Goal: Transaction & Acquisition: Purchase product/service

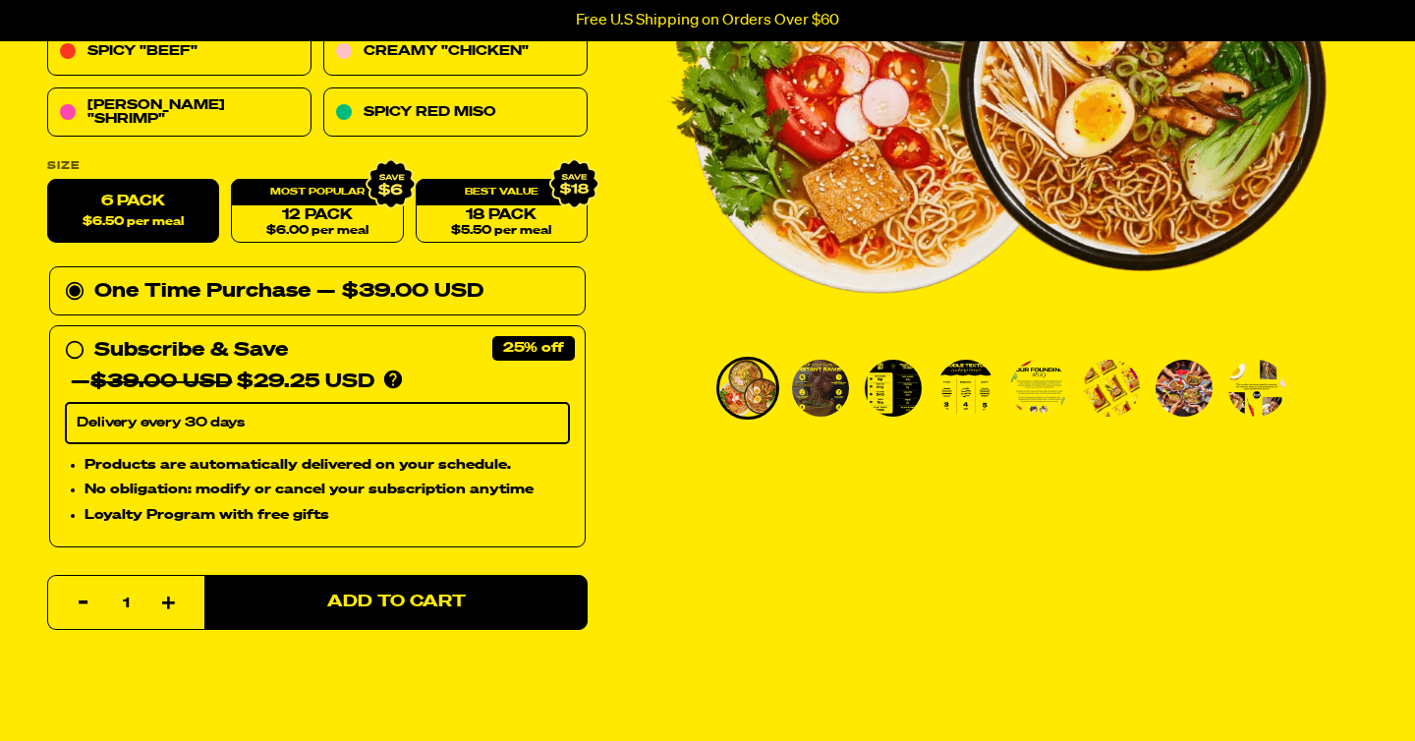
scroll to position [466, 0]
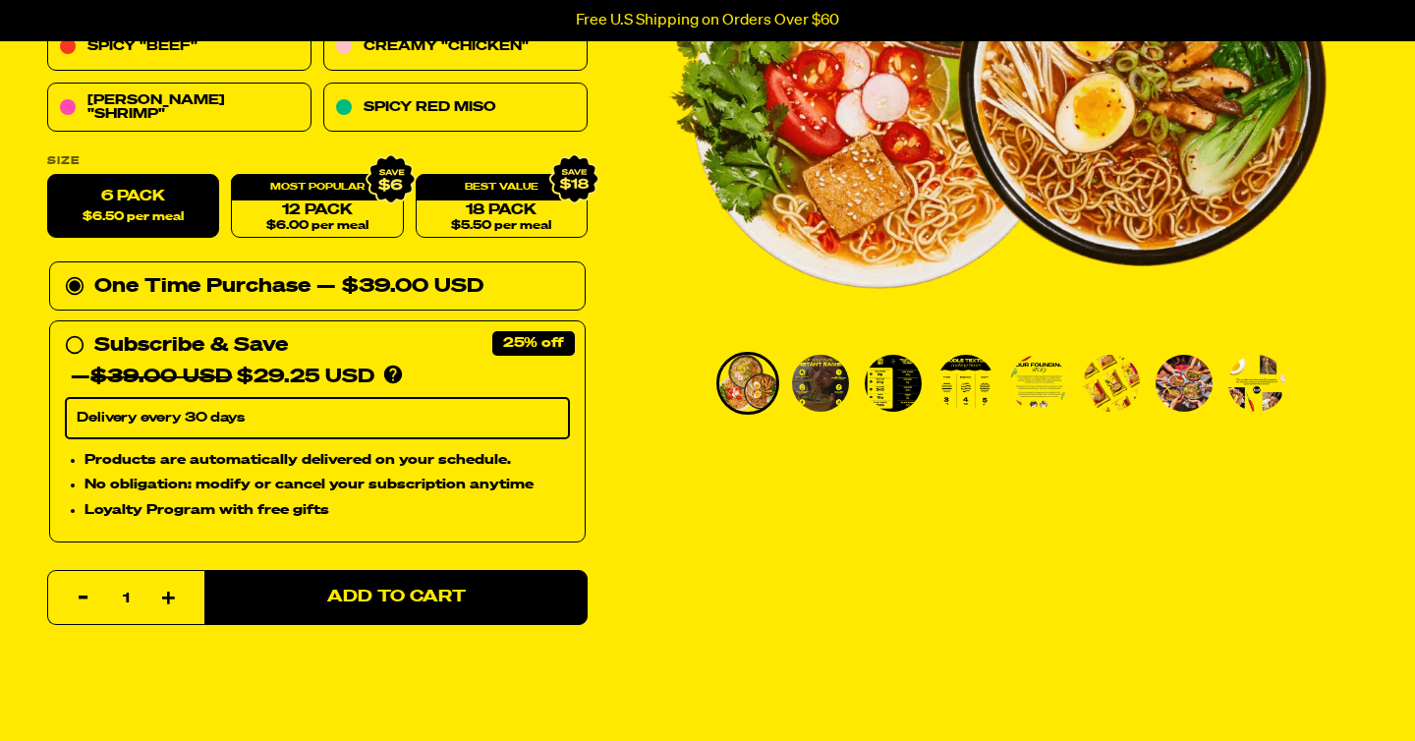
click at [827, 394] on img "Go to slide 2" at bounding box center [820, 383] width 57 height 57
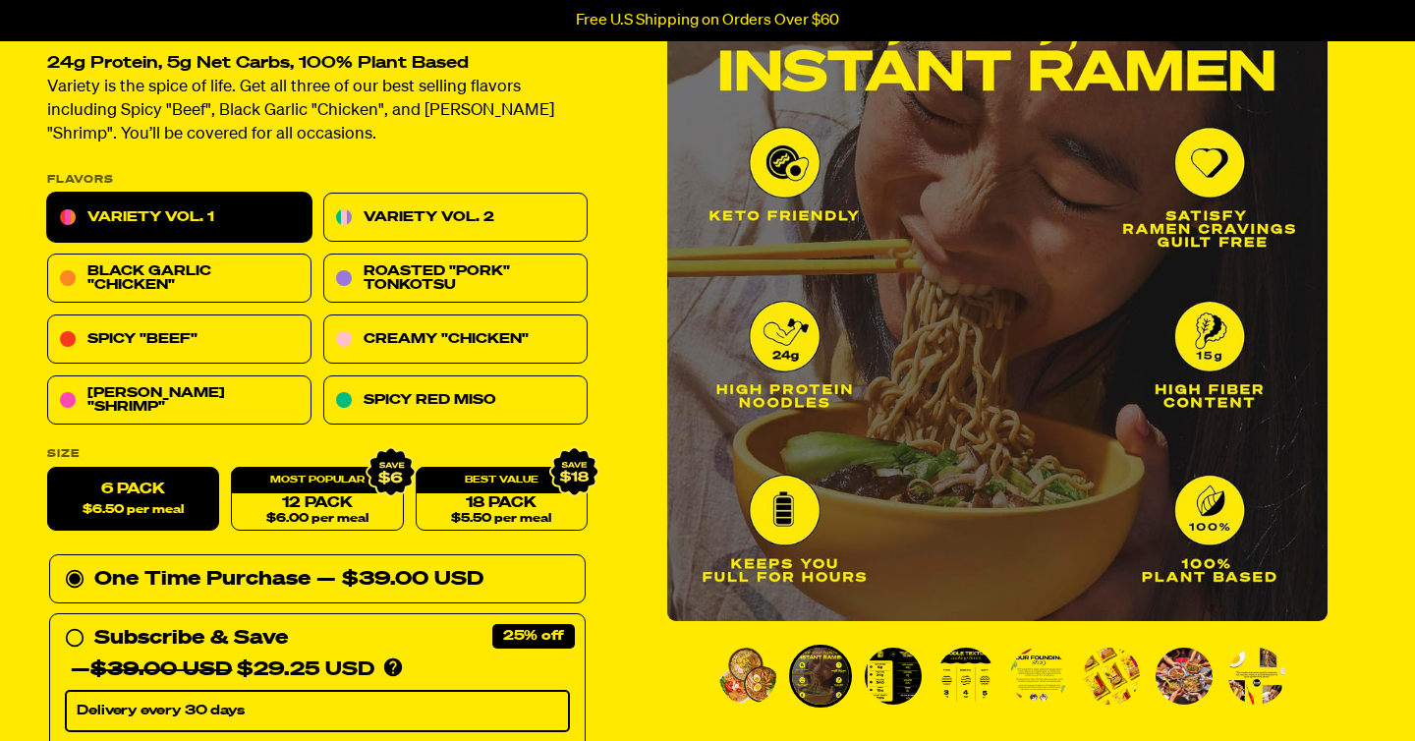
scroll to position [191, 0]
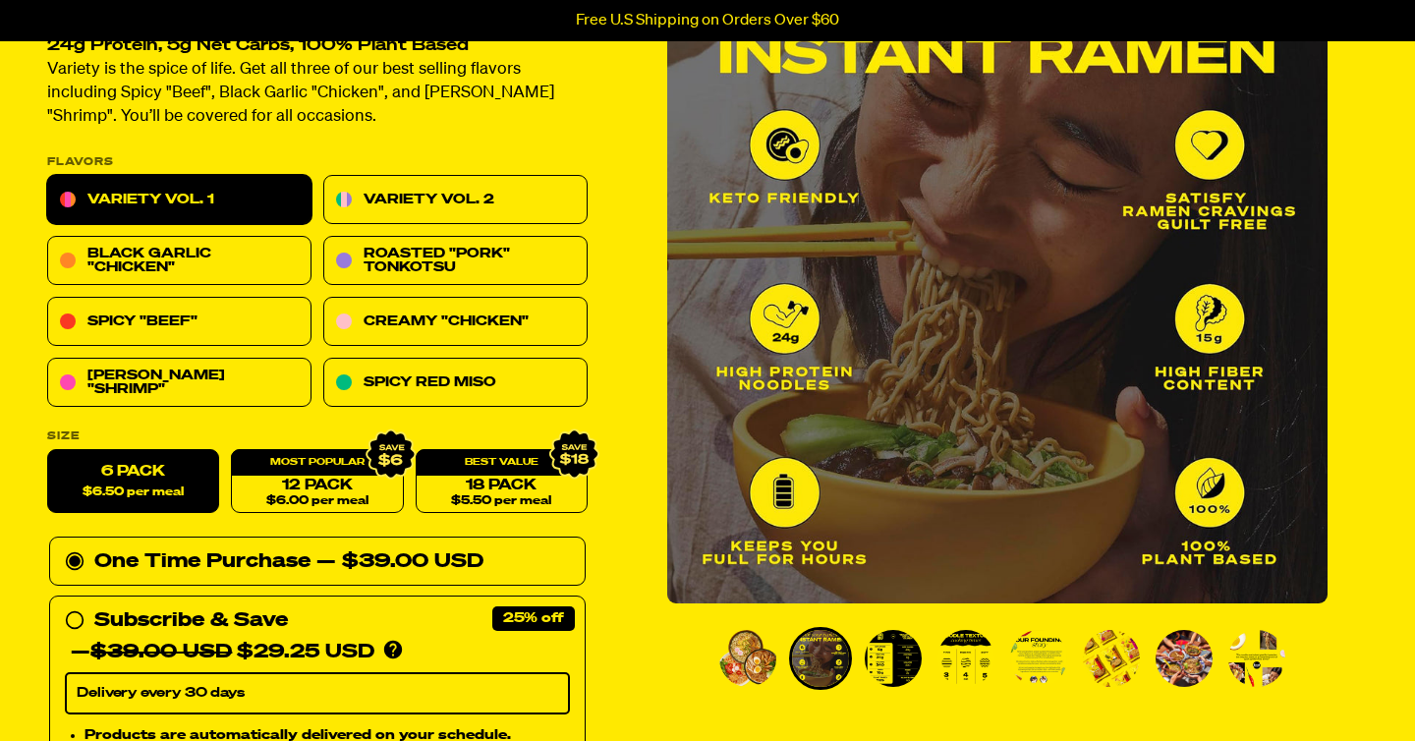
click at [902, 647] on img "Go to slide 3" at bounding box center [893, 658] width 57 height 57
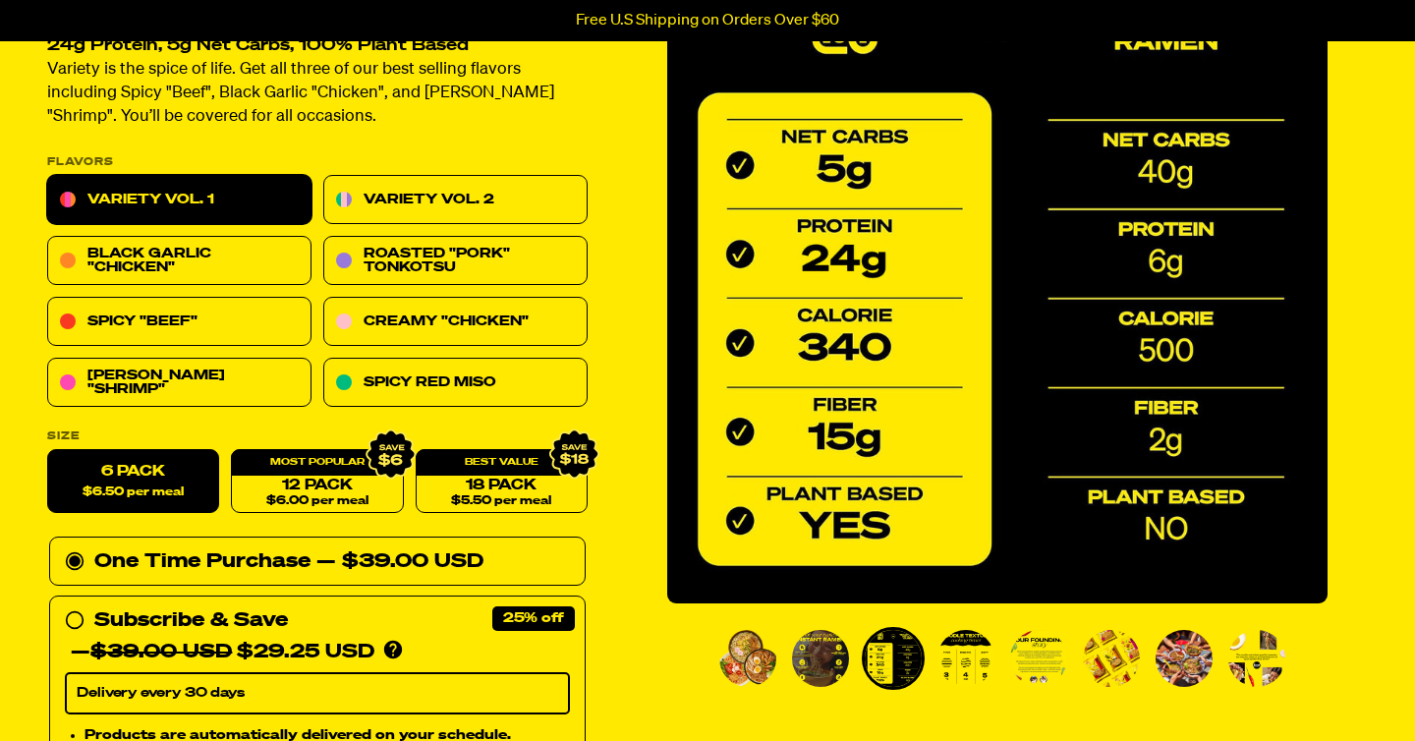
click at [960, 671] on img "Go to slide 4" at bounding box center [966, 658] width 57 height 57
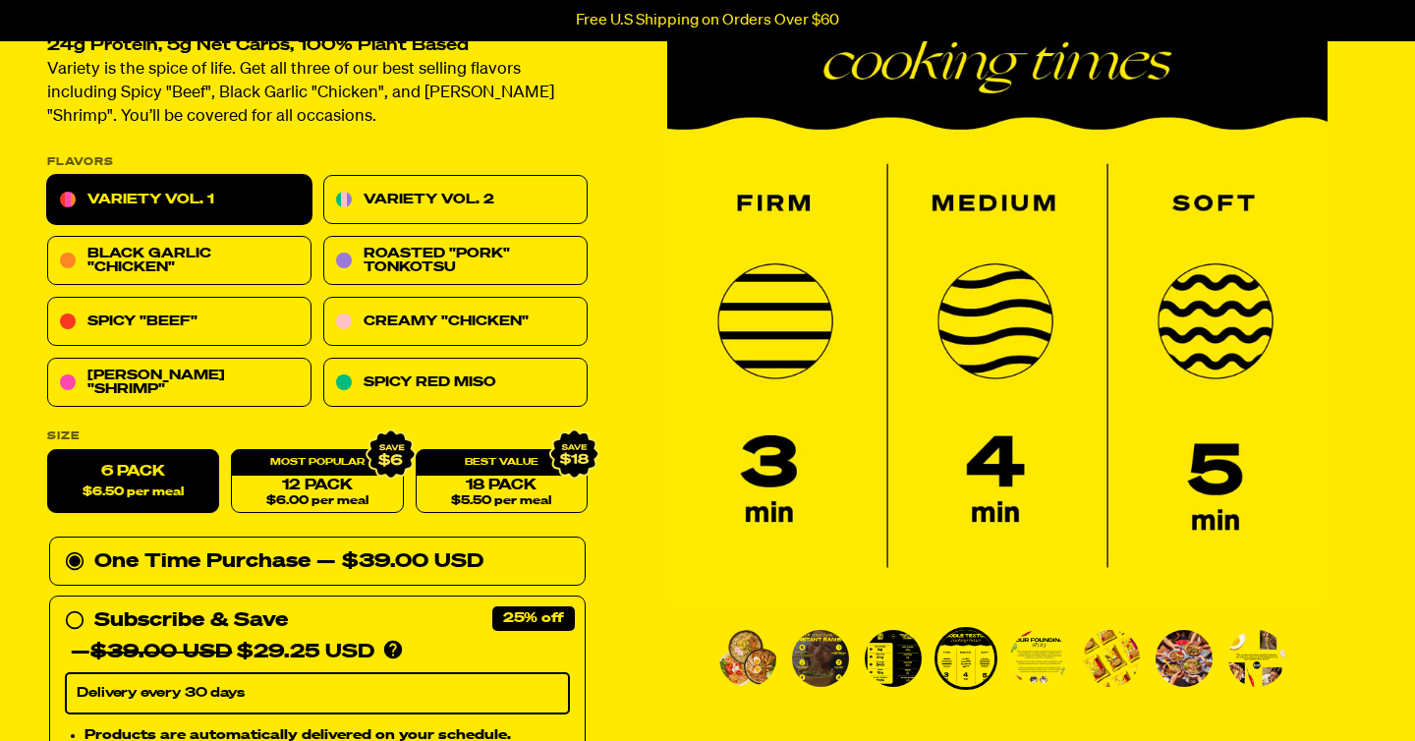
click at [1035, 672] on img "Go to slide 5" at bounding box center [1038, 658] width 57 height 57
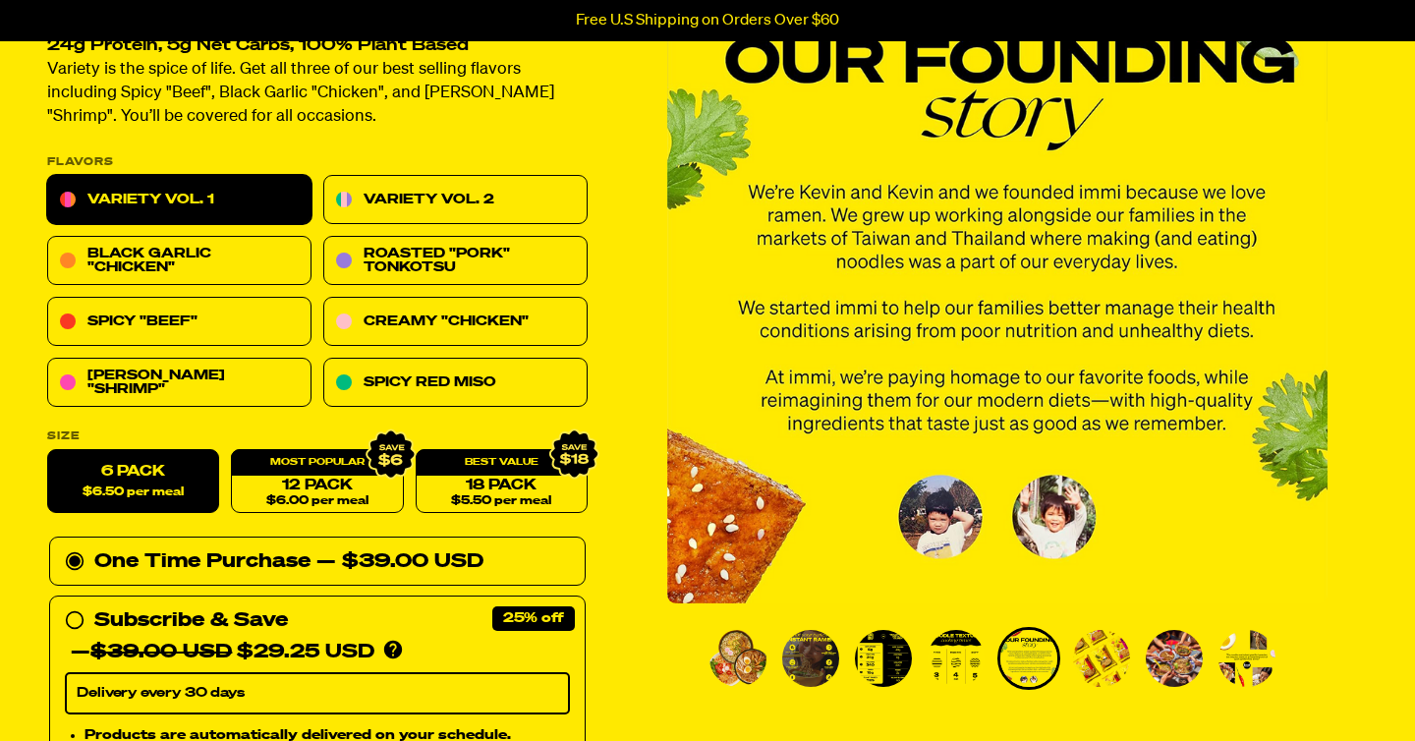
click at [1117, 656] on img "Go to slide 6" at bounding box center [1101, 658] width 57 height 57
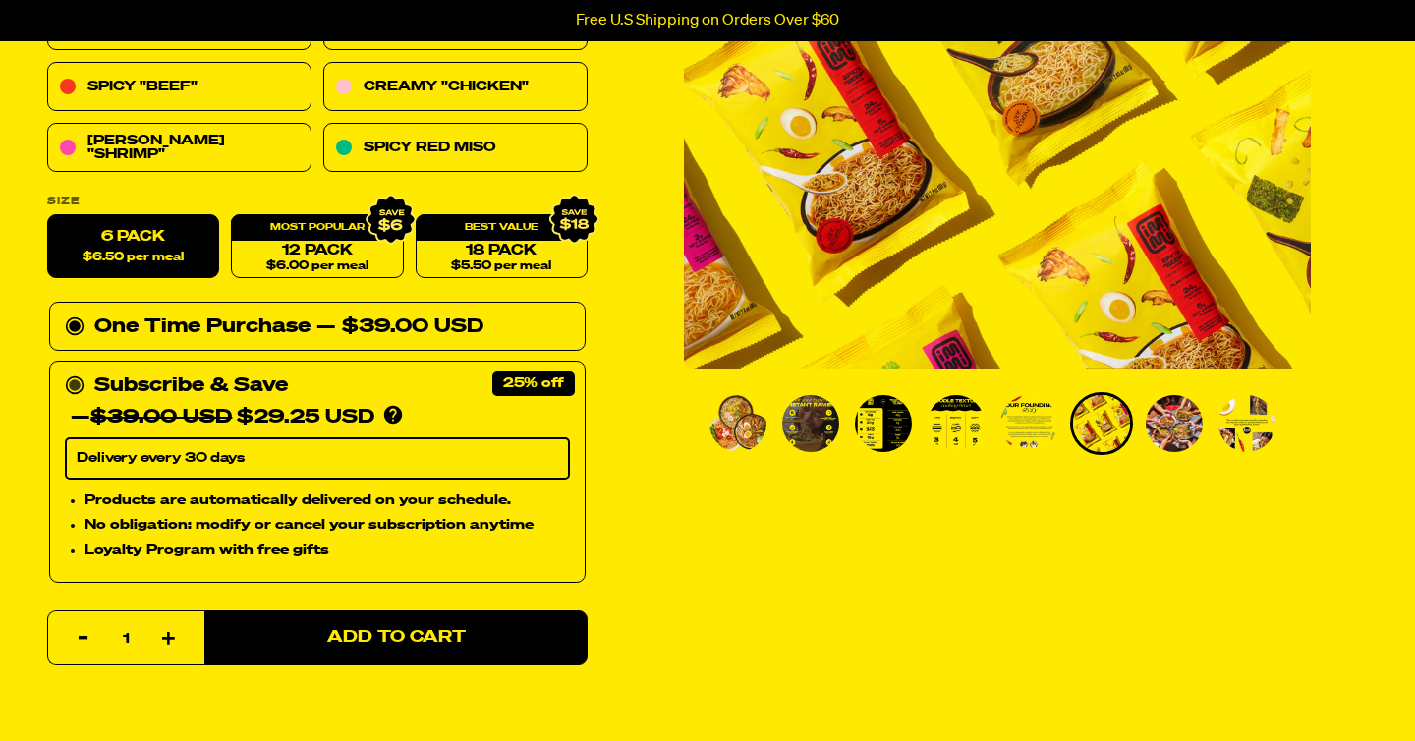
scroll to position [422, 0]
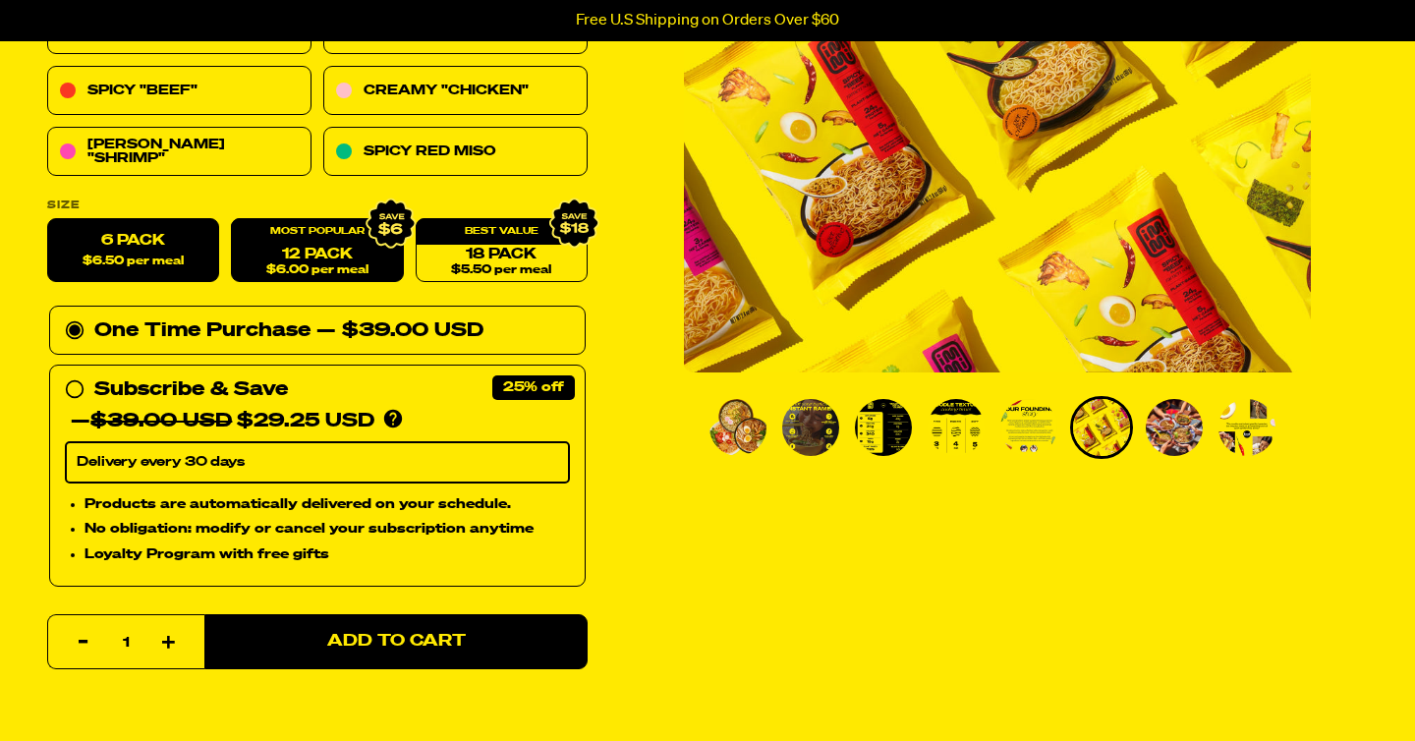
click at [323, 256] on link "12 Pack $6.00 per meal" at bounding box center [317, 251] width 172 height 64
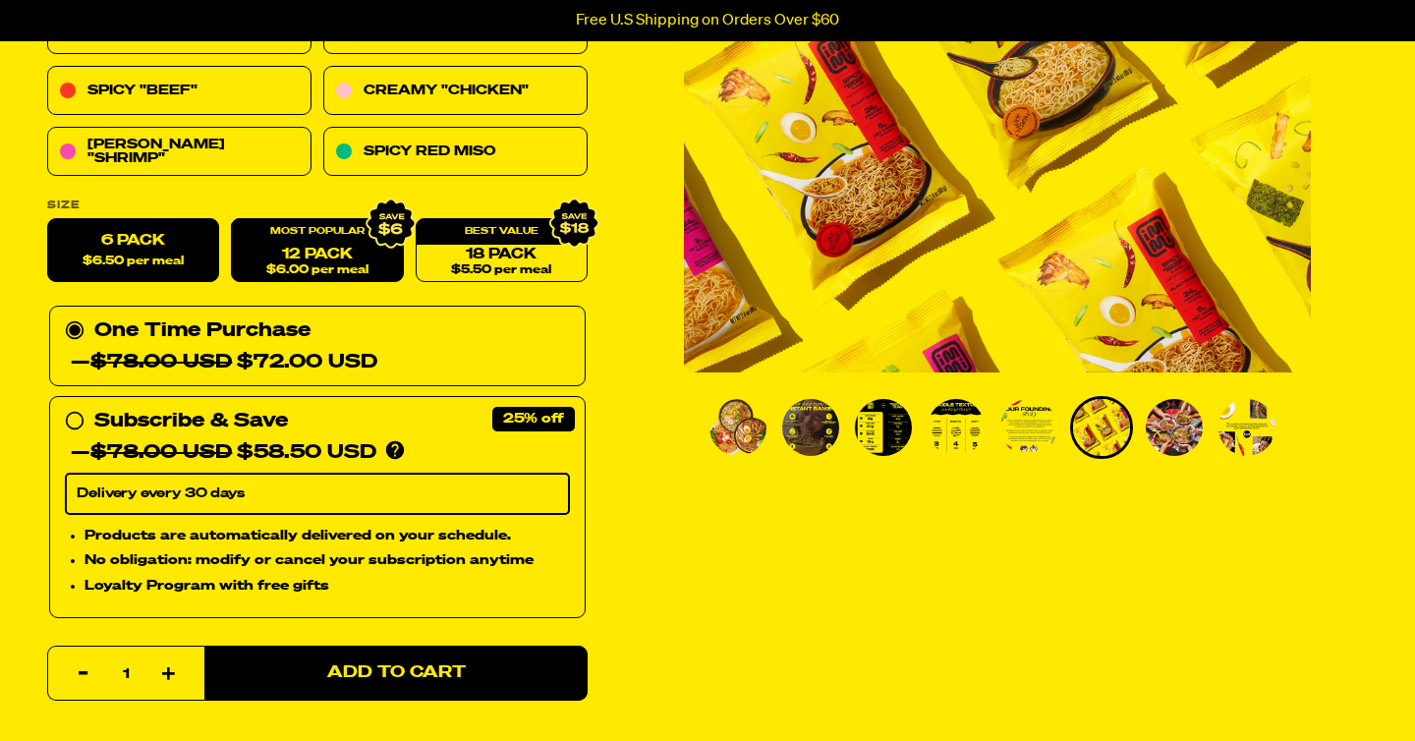
click at [145, 242] on label "6 Pack $6.50 per meal" at bounding box center [133, 251] width 172 height 64
click at [48, 220] on input "6 Pack $6.50 per meal" at bounding box center [47, 219] width 1 height 1
radio input "true"
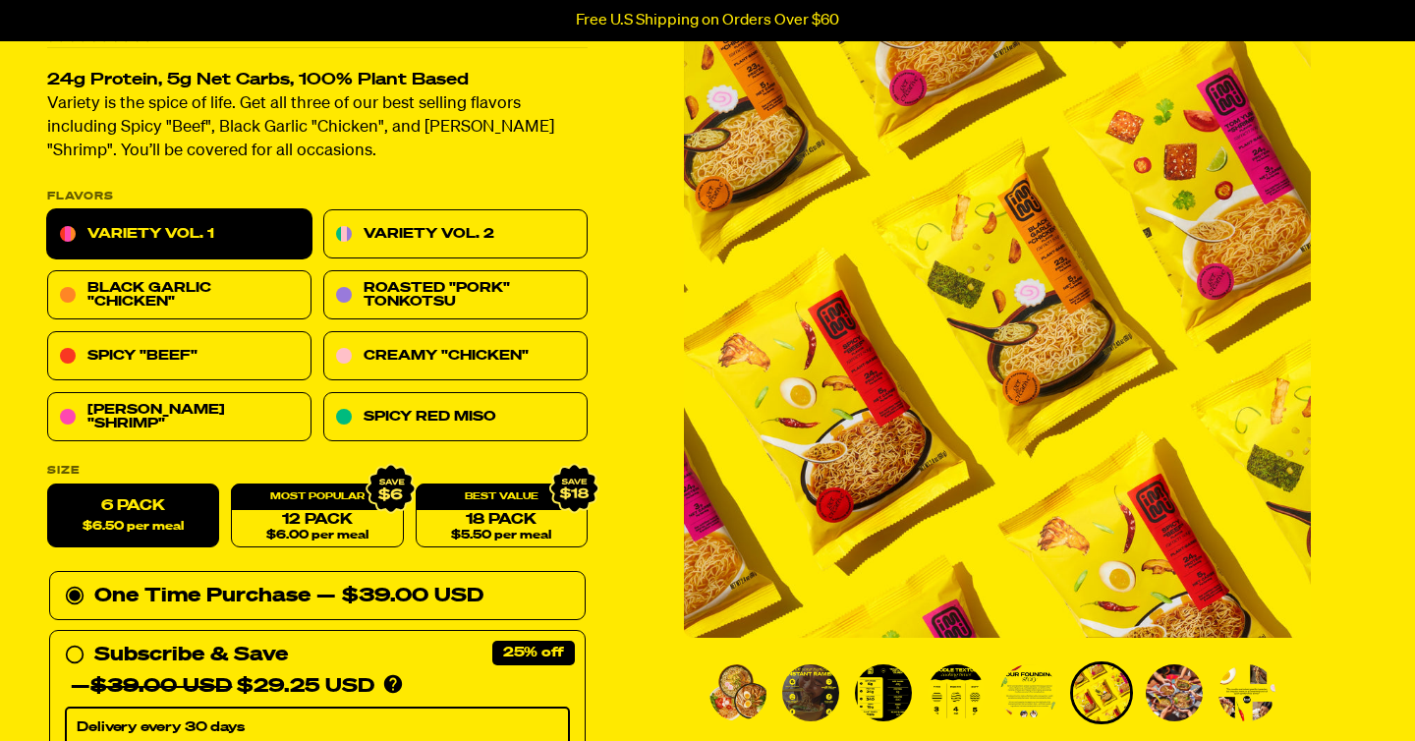
scroll to position [153, 0]
